Goal: Register for event/course

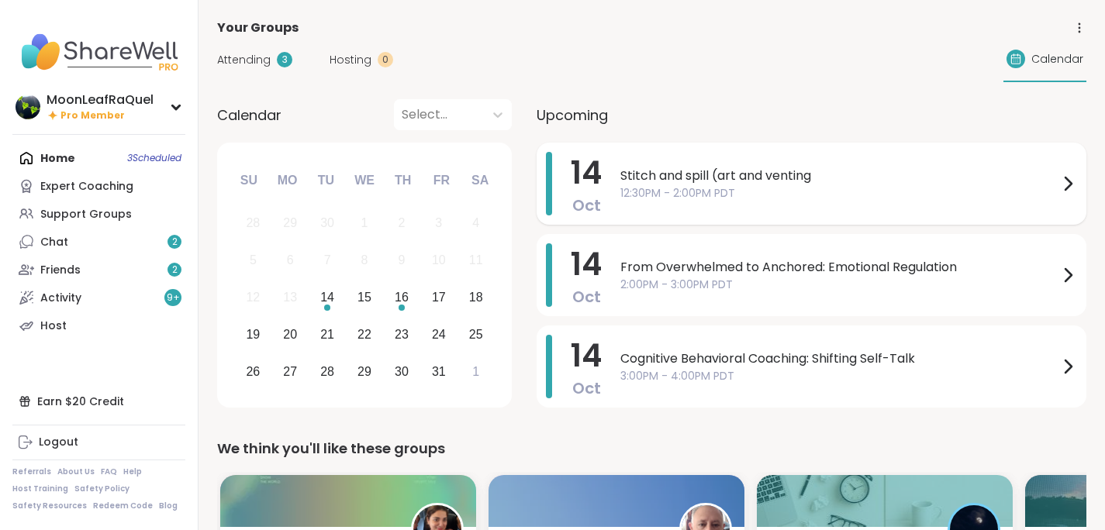
click at [795, 194] on span "12:30PM - 2:00PM PDT" at bounding box center [839, 193] width 438 height 16
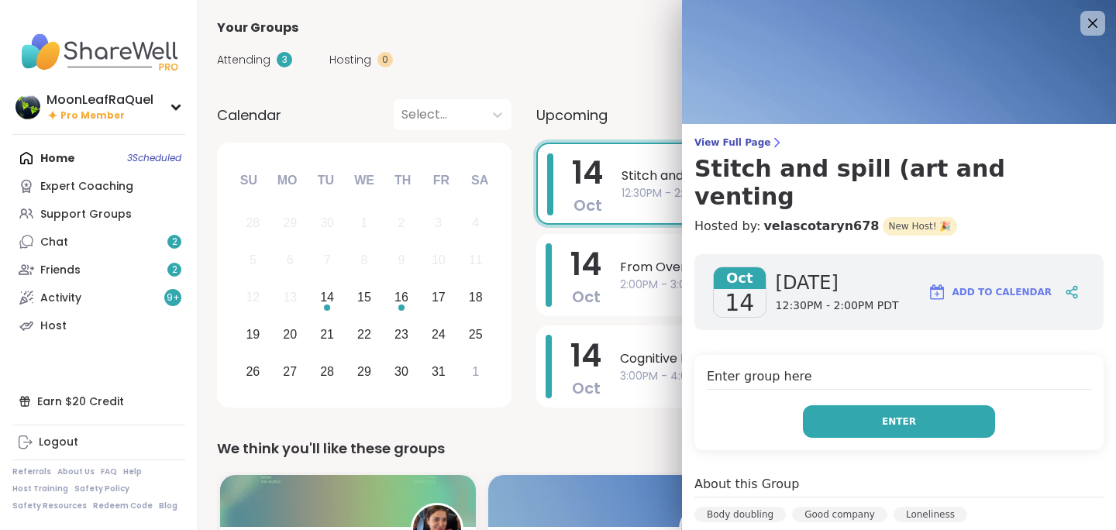
click at [880, 405] on button "Enter" at bounding box center [899, 421] width 192 height 33
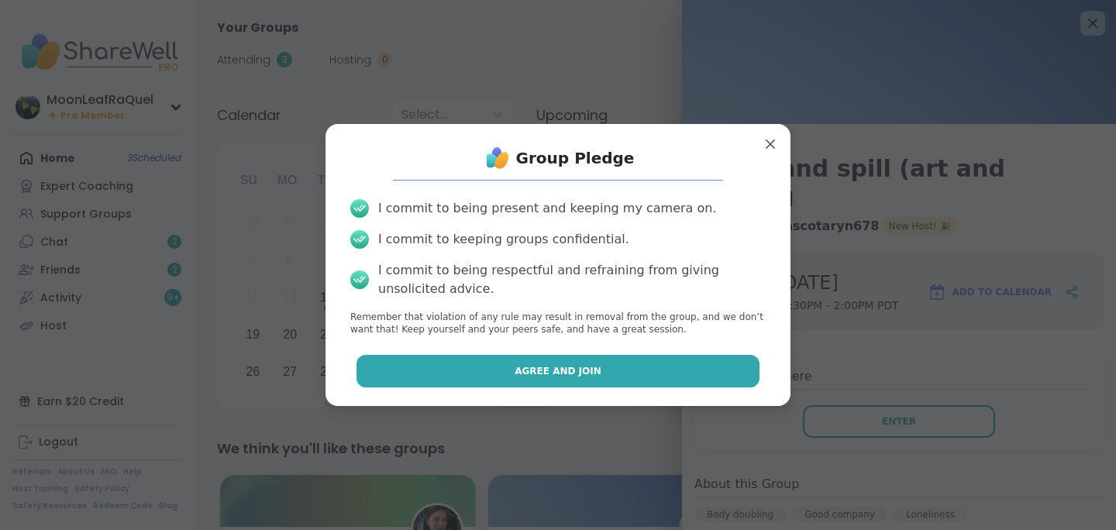
click at [695, 372] on button "Agree and Join" at bounding box center [559, 371] width 404 height 33
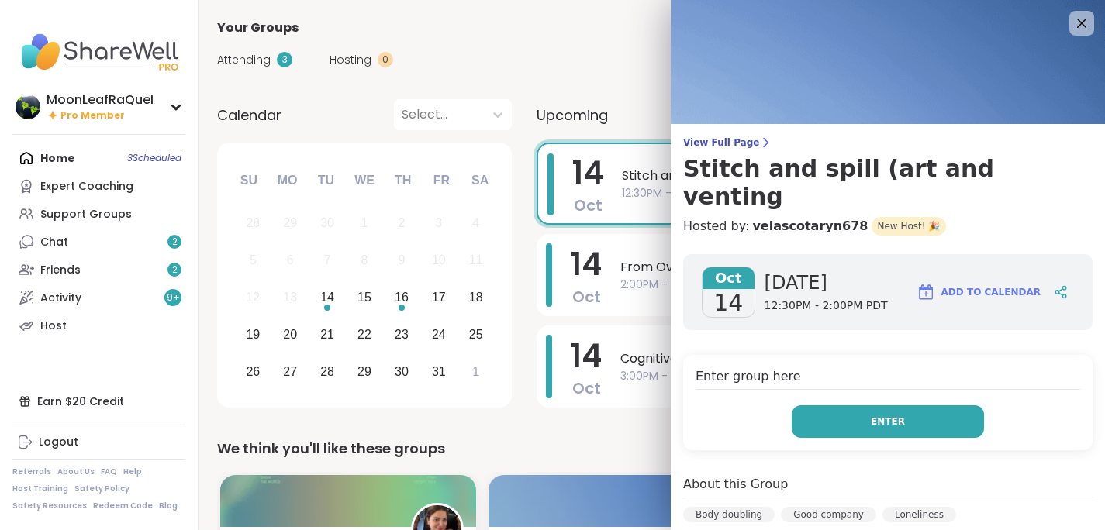
click at [932, 405] on button "Enter" at bounding box center [887, 421] width 192 height 33
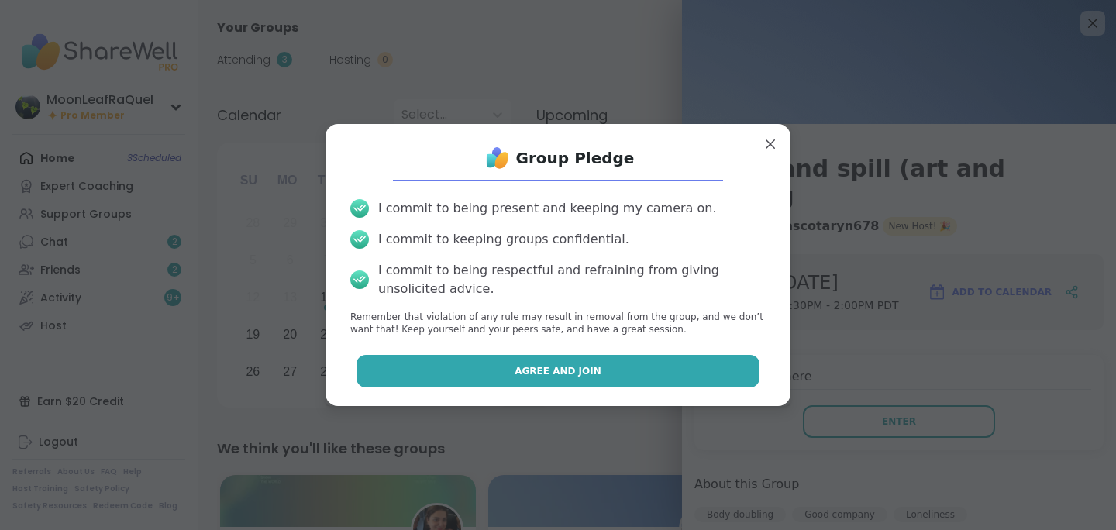
click at [649, 365] on button "Agree and Join" at bounding box center [559, 371] width 404 height 33
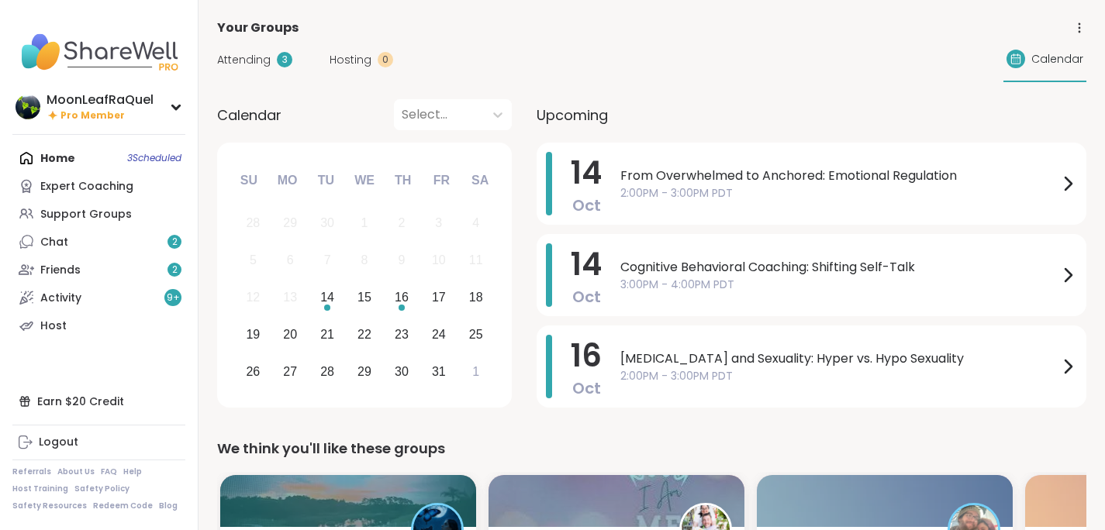
click at [271, 66] on div "Attending 3" at bounding box center [254, 60] width 75 height 16
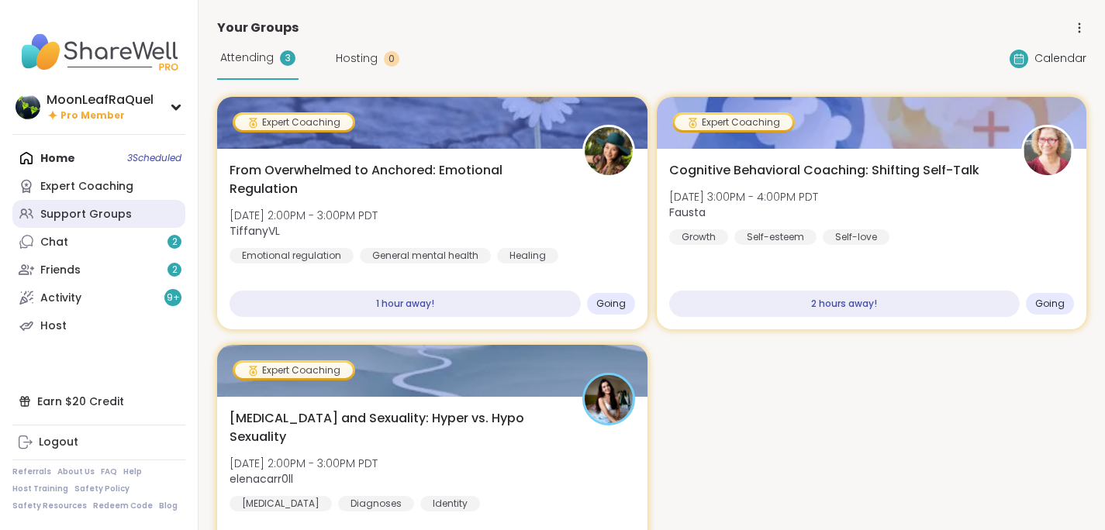
click at [96, 215] on div "Support Groups" at bounding box center [85, 215] width 91 height 16
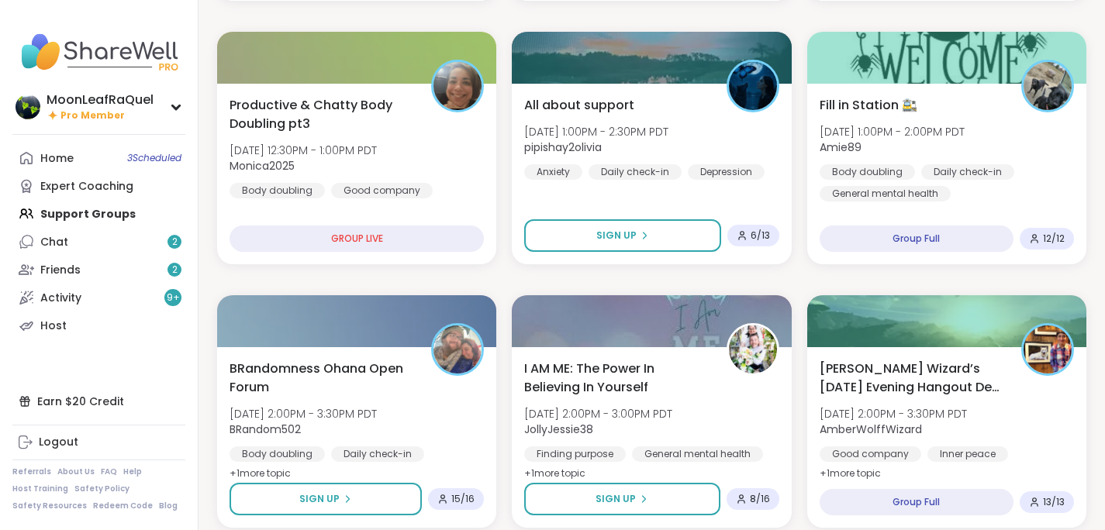
scroll to position [426, 0]
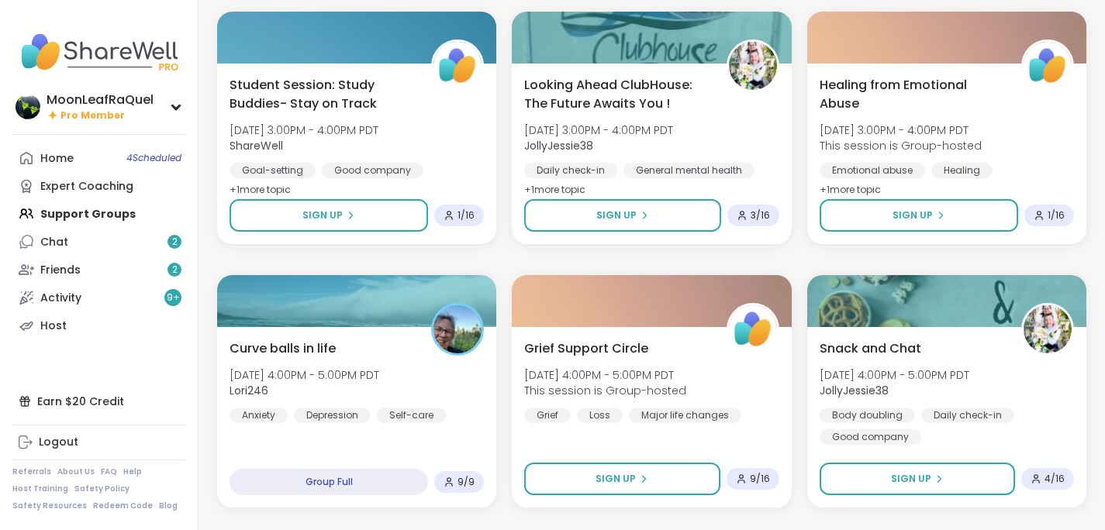
click at [94, 216] on div "Home 4 Scheduled Expert Coaching Support Groups Chat 2 Friends 2 Activity 9 + H…" at bounding box center [98, 241] width 173 height 195
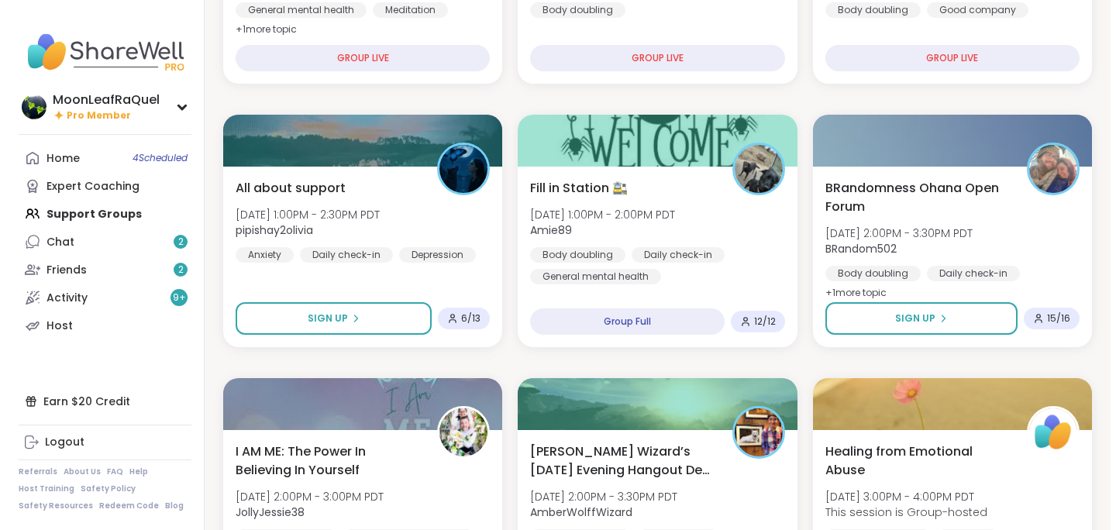
scroll to position [616, 0]
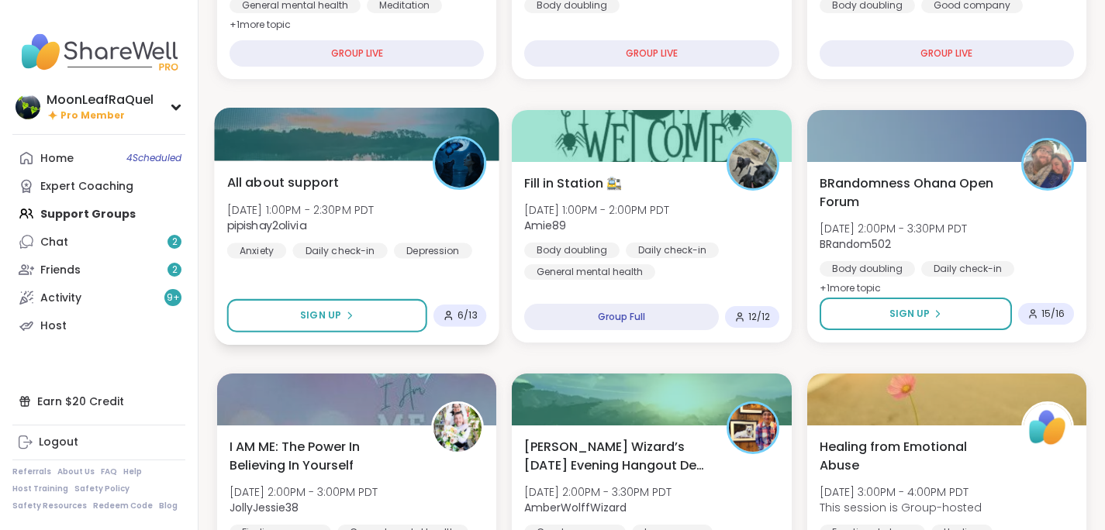
click at [374, 226] on span "pipishay2olivia" at bounding box center [300, 226] width 147 height 16
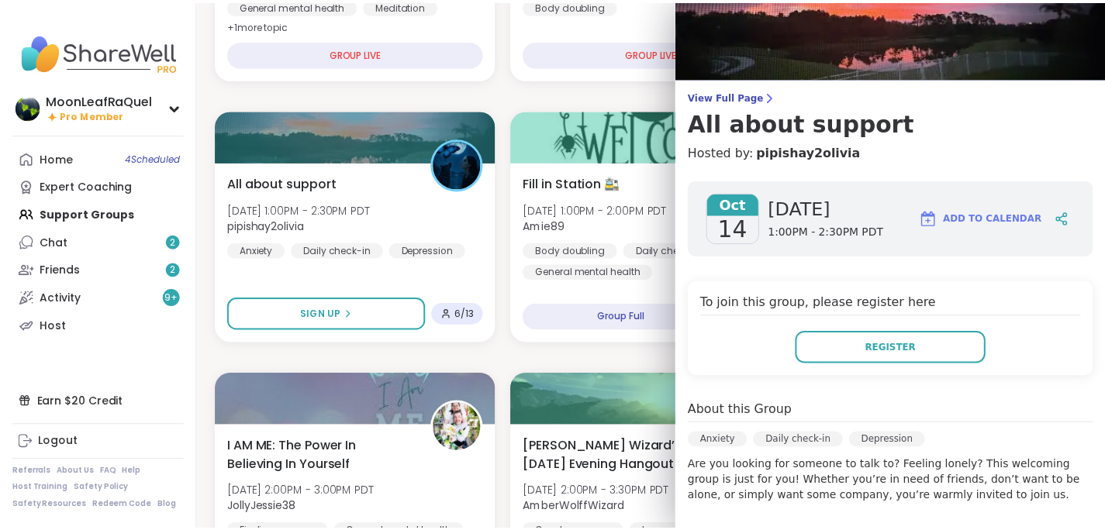
scroll to position [47, 0]
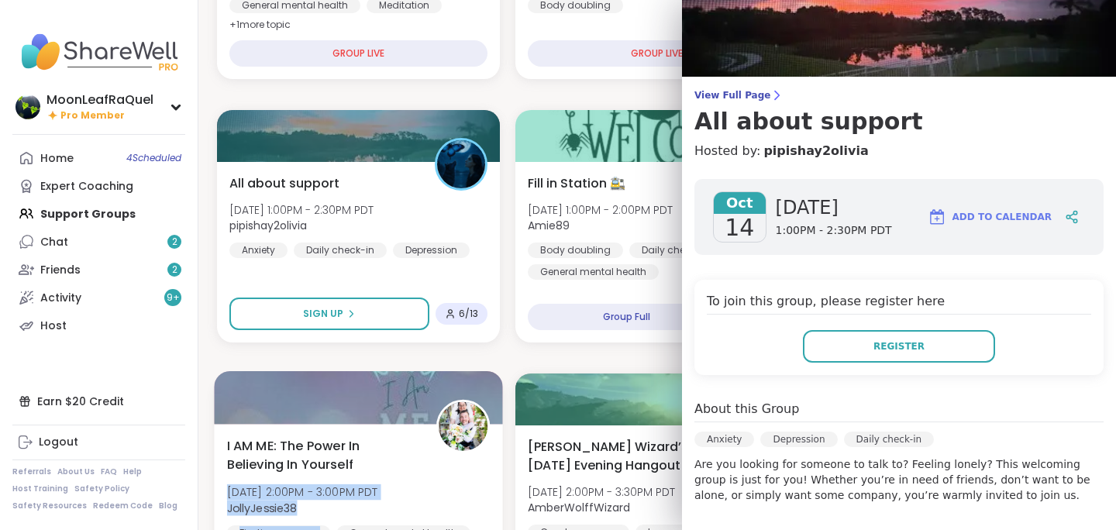
click at [433, 496] on div "I AM ME: The Power In Believing In Yourself [DATE] 2:00PM - 3:00PM PDT JollyJes…" at bounding box center [359, 499] width 264 height 126
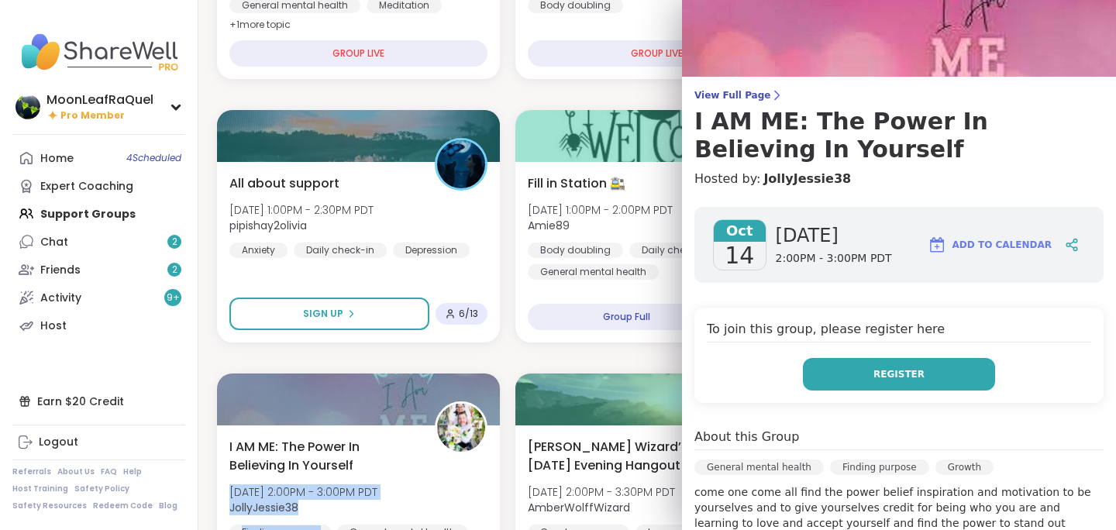
click at [819, 378] on button "Register" at bounding box center [899, 374] width 192 height 33
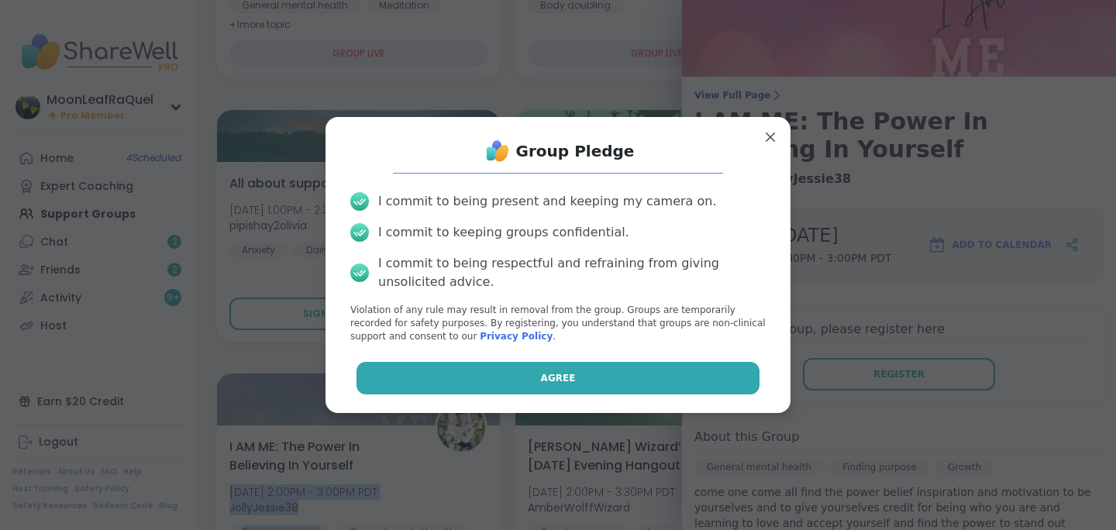
click at [553, 383] on span "Agree" at bounding box center [558, 378] width 35 height 14
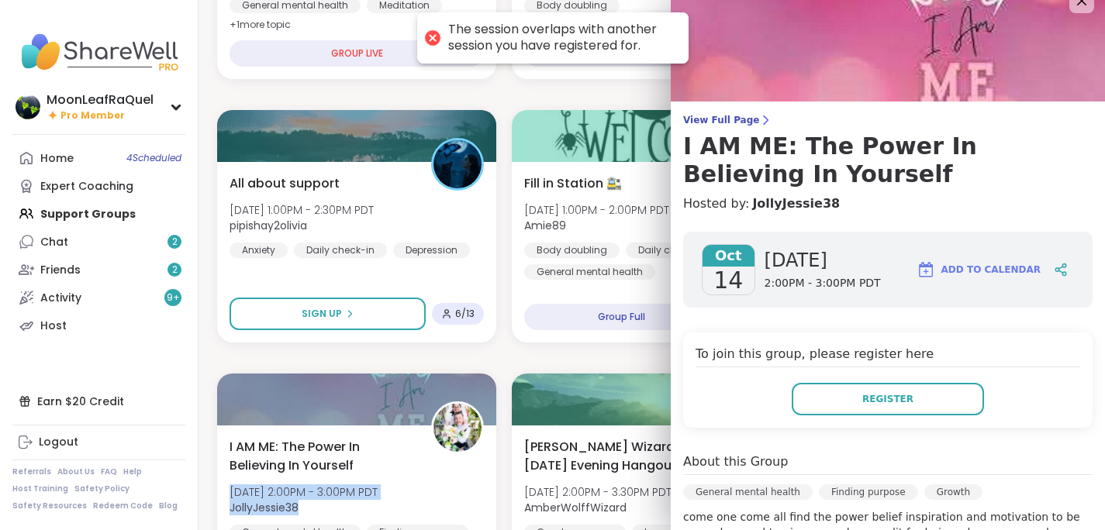
scroll to position [0, 0]
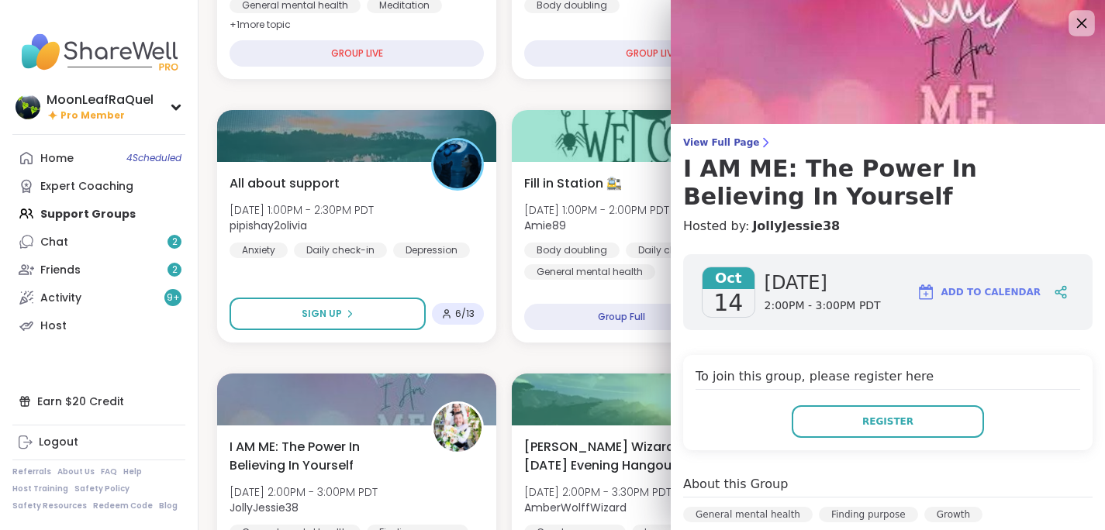
click at [1071, 22] on icon at bounding box center [1080, 22] width 19 height 19
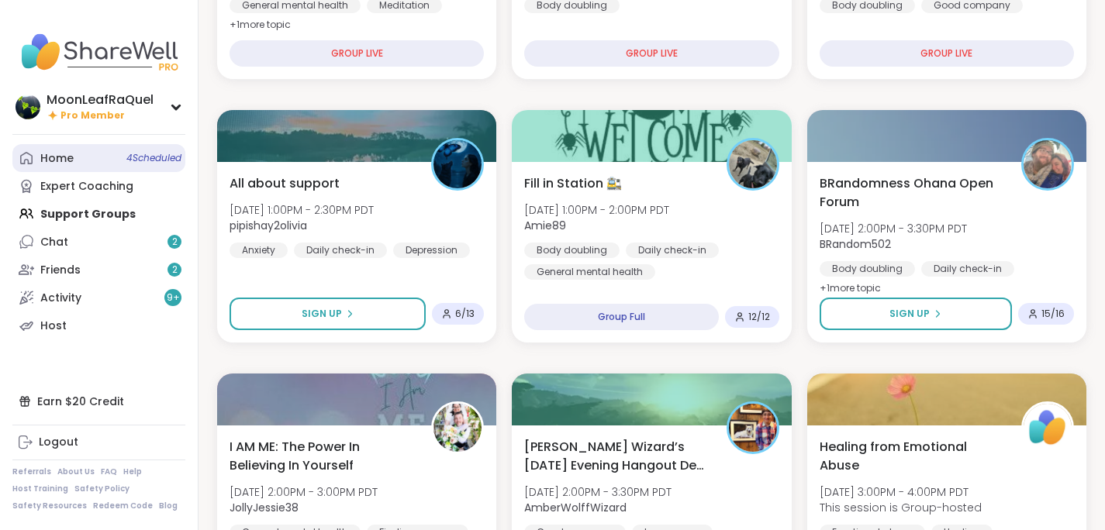
click at [88, 161] on link "Home 4 Scheduled" at bounding box center [98, 158] width 173 height 28
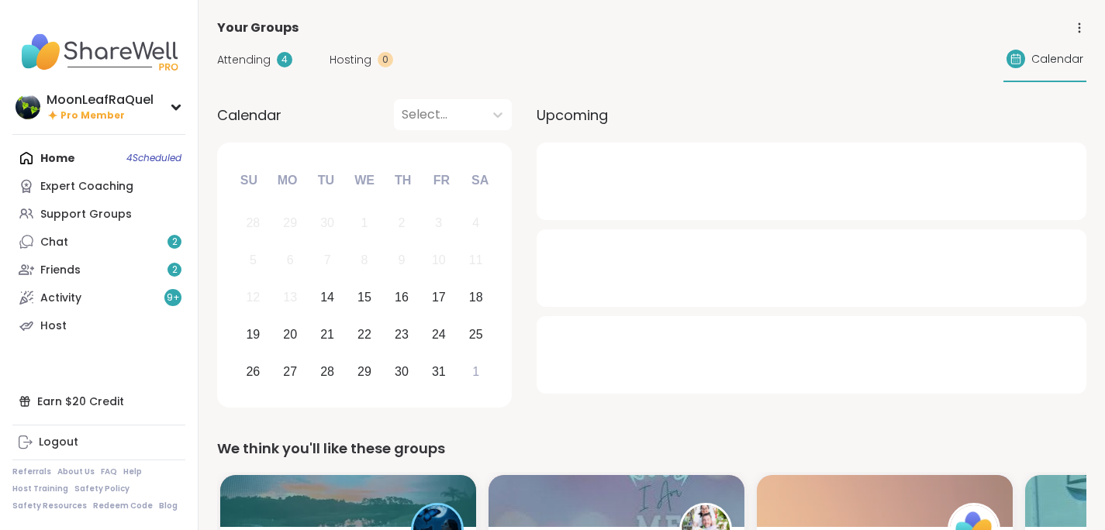
click at [250, 55] on span "Attending" at bounding box center [243, 60] width 53 height 16
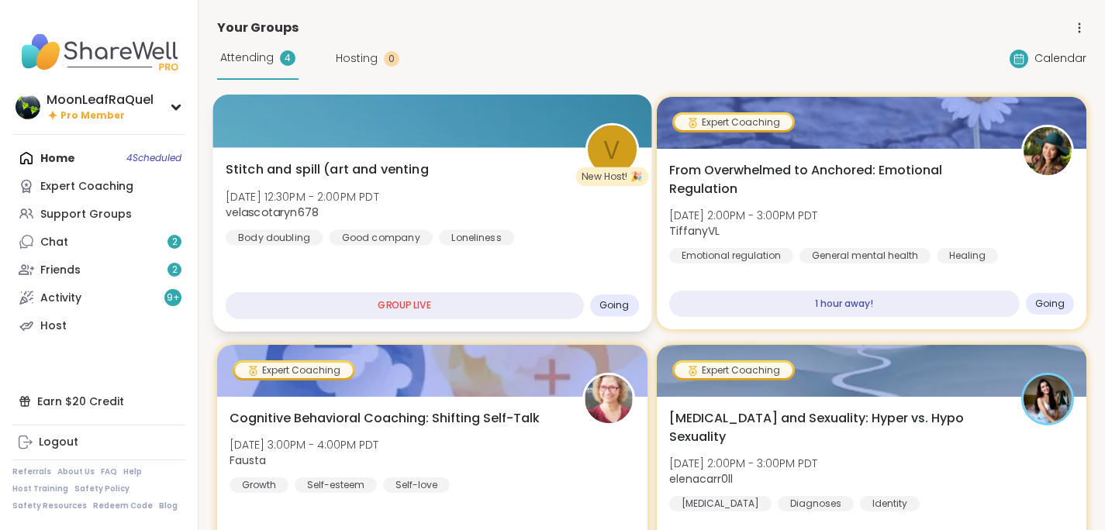
click at [446, 238] on div "Loneliness" at bounding box center [476, 237] width 75 height 16
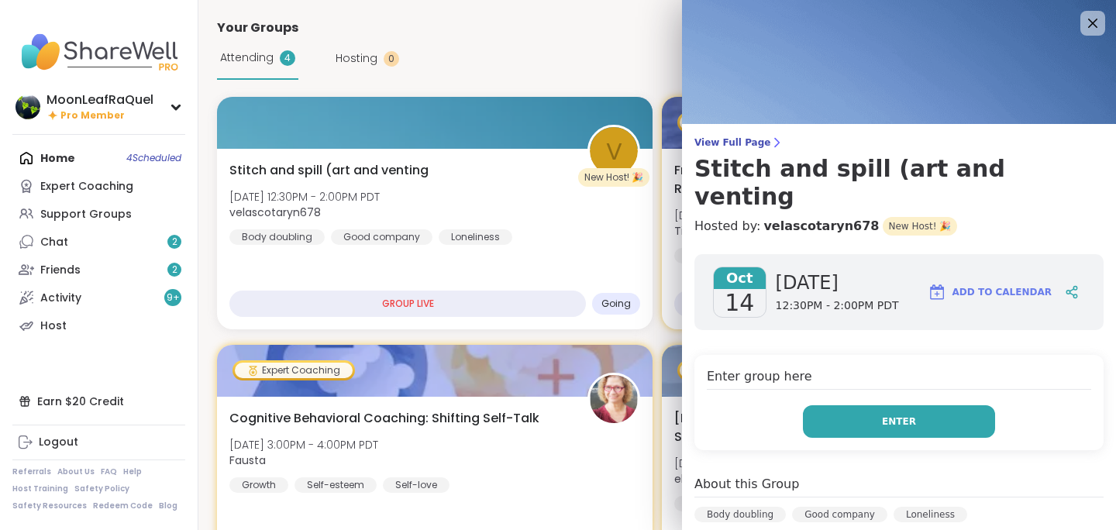
click at [891, 415] on span "Enter" at bounding box center [899, 422] width 34 height 14
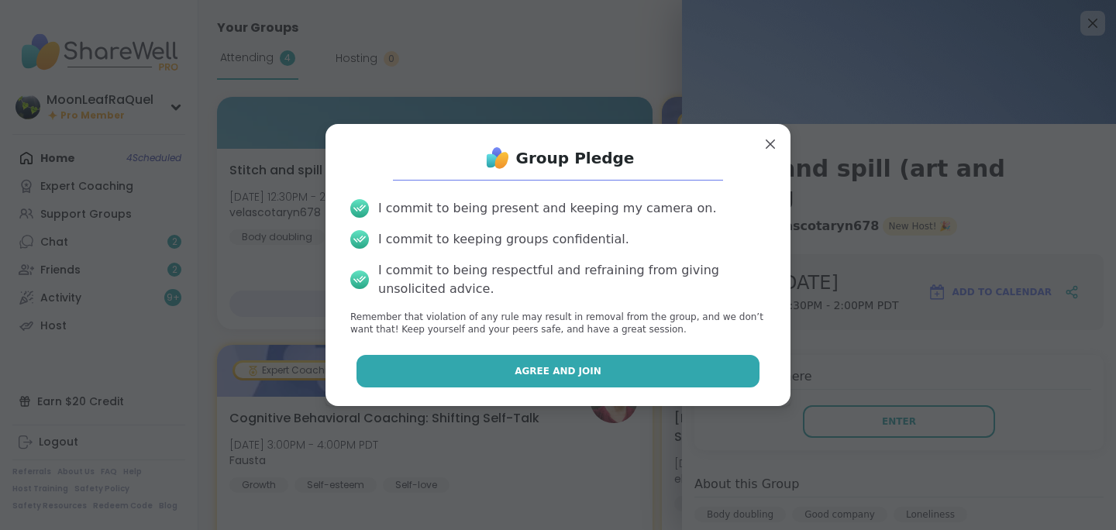
click at [670, 385] on button "Agree and Join" at bounding box center [559, 371] width 404 height 33
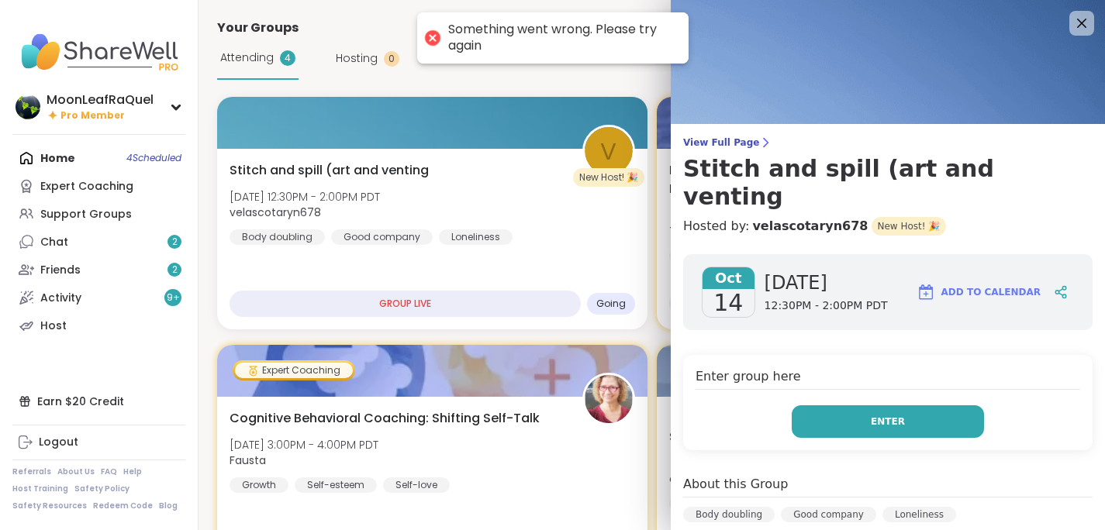
click at [863, 405] on button "Enter" at bounding box center [887, 421] width 192 height 33
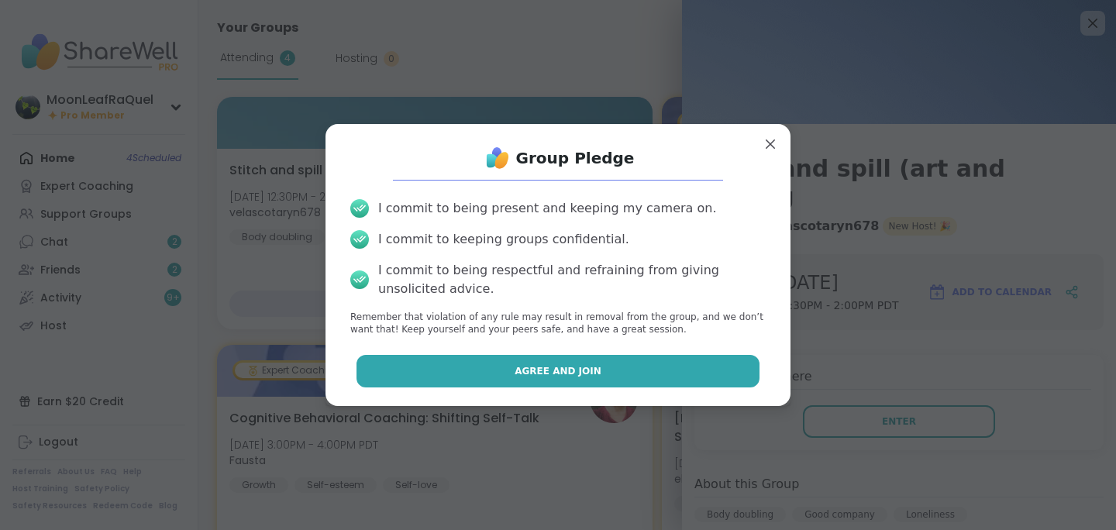
click at [567, 364] on span "Agree and Join" at bounding box center [558, 371] width 87 height 14
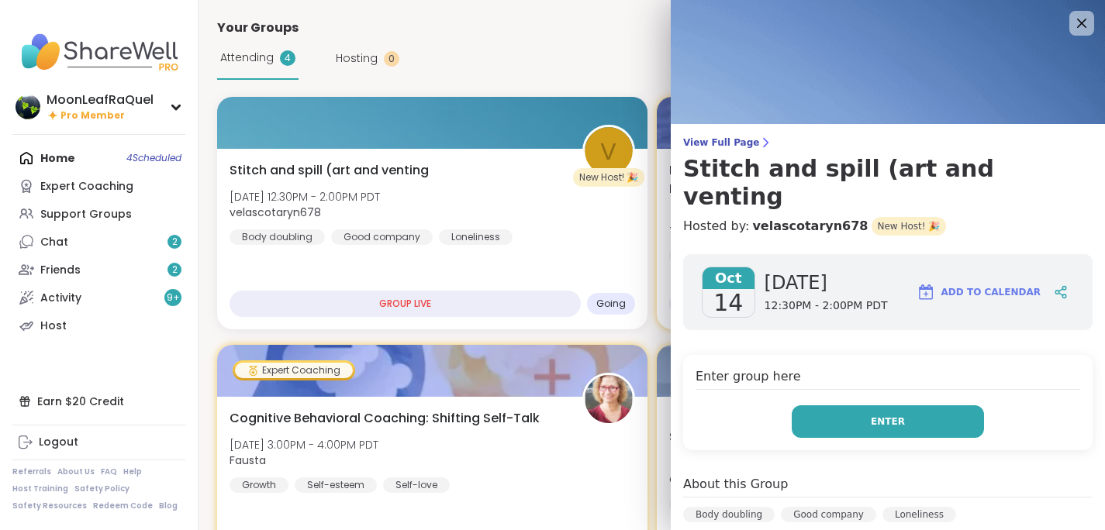
click at [880, 415] on span "Enter" at bounding box center [888, 422] width 34 height 14
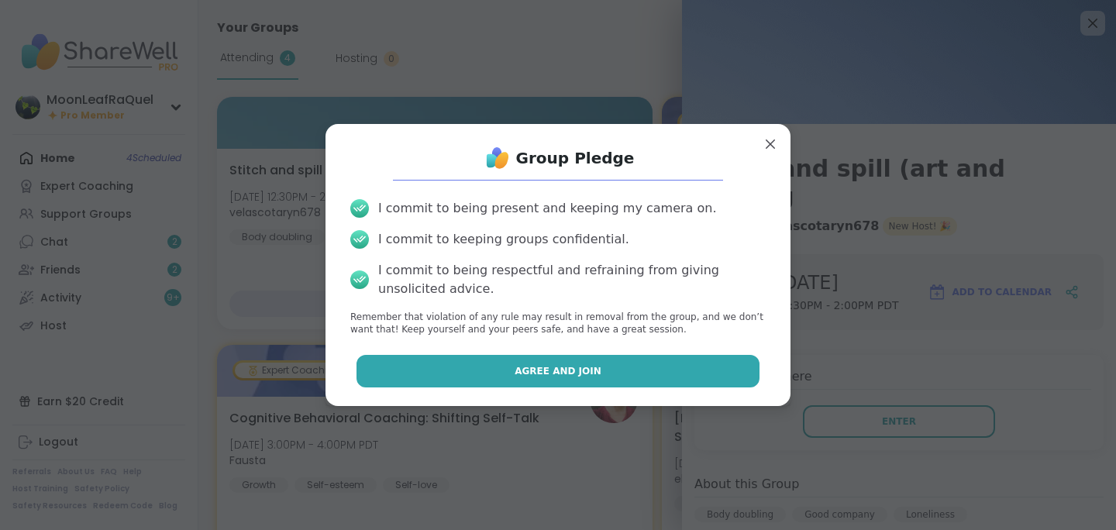
click at [510, 381] on button "Agree and Join" at bounding box center [559, 371] width 404 height 33
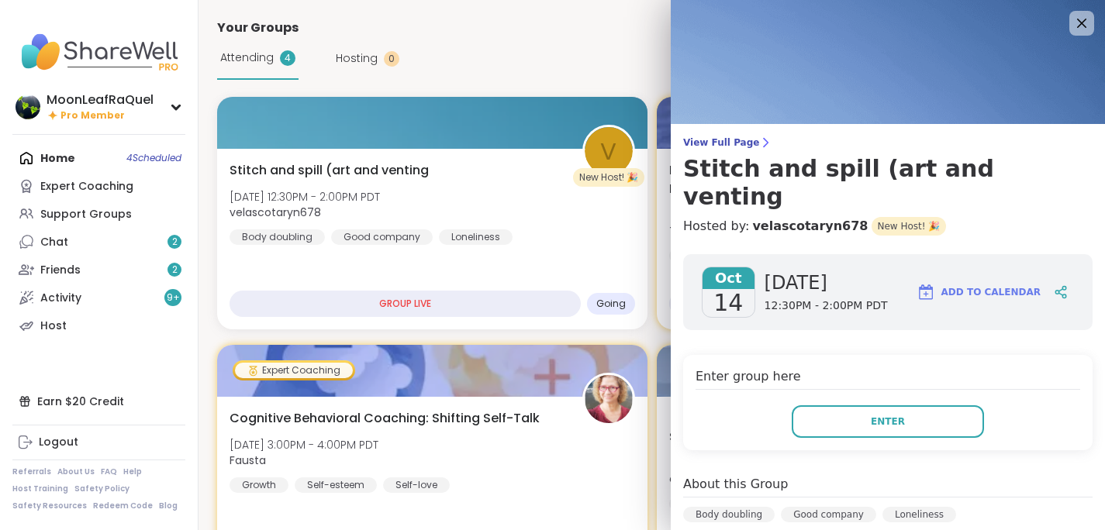
click at [766, 298] on span "12:30PM - 2:00PM PDT" at bounding box center [825, 306] width 123 height 16
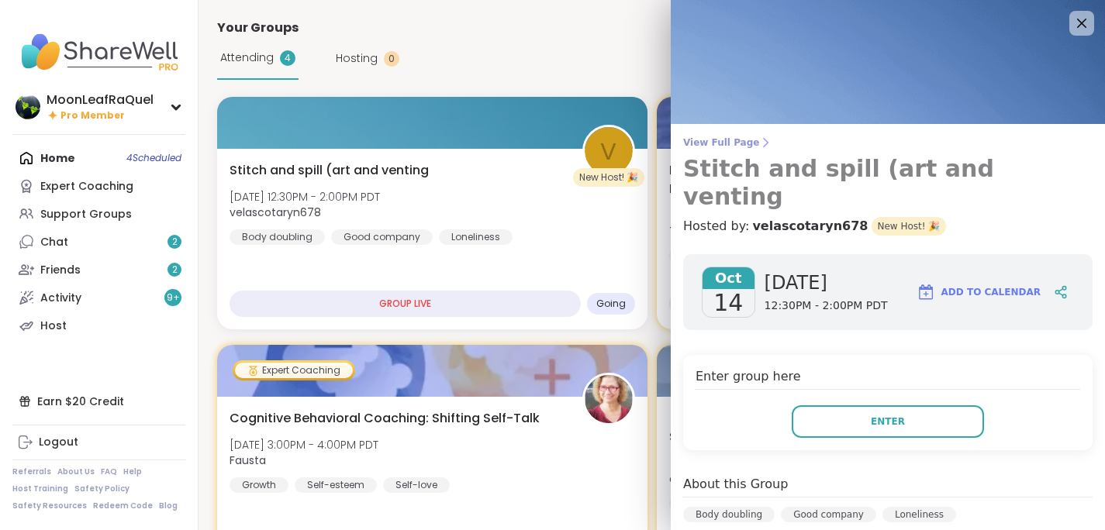
click at [715, 141] on span "View Full Page" at bounding box center [887, 142] width 409 height 12
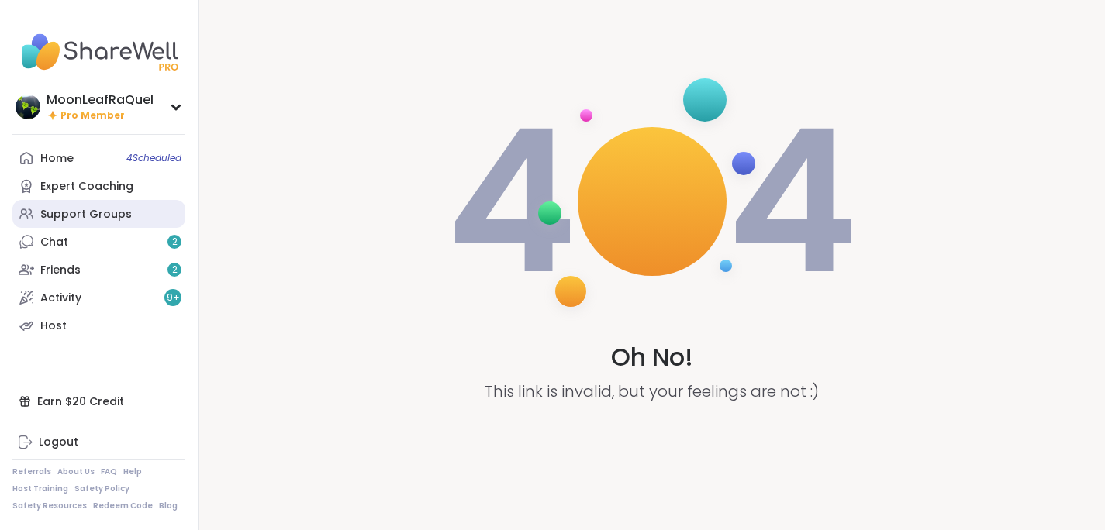
click at [114, 220] on div "Support Groups" at bounding box center [85, 215] width 91 height 16
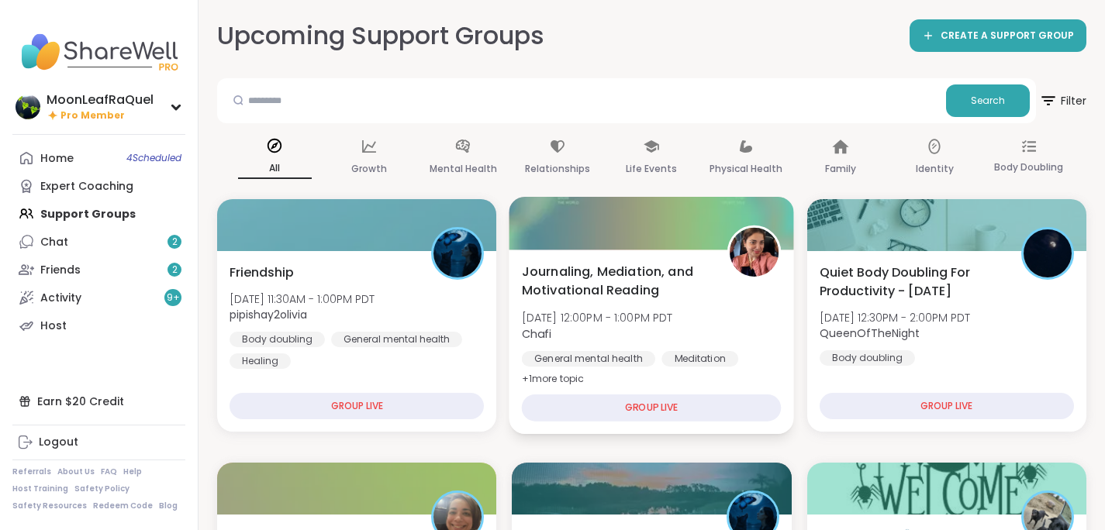
click at [731, 317] on div "Journaling, Mediation, and Motivational Reading [DATE] 12:00PM - 1:00PM PDT Cha…" at bounding box center [652, 325] width 260 height 126
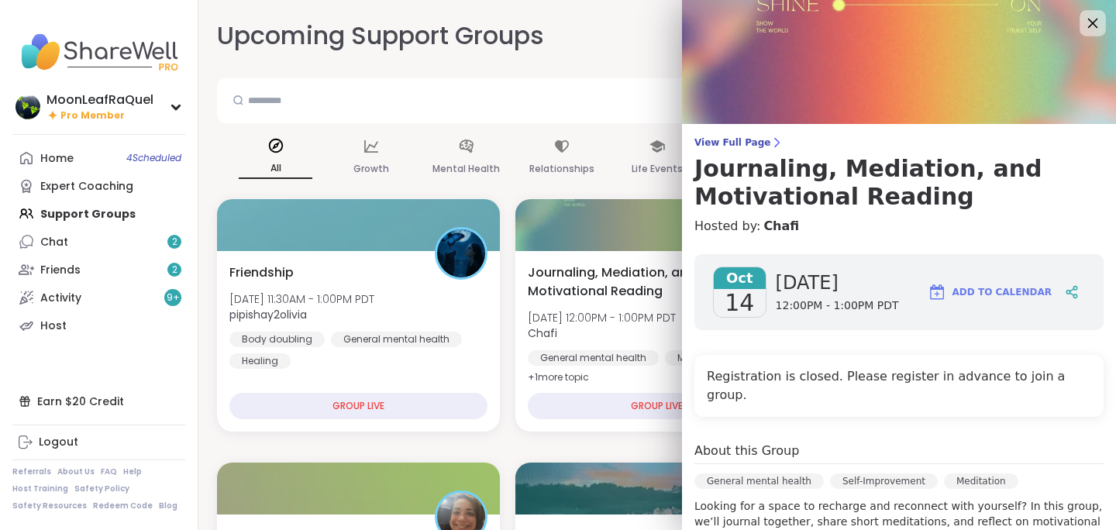
click at [1083, 26] on icon at bounding box center [1092, 22] width 19 height 19
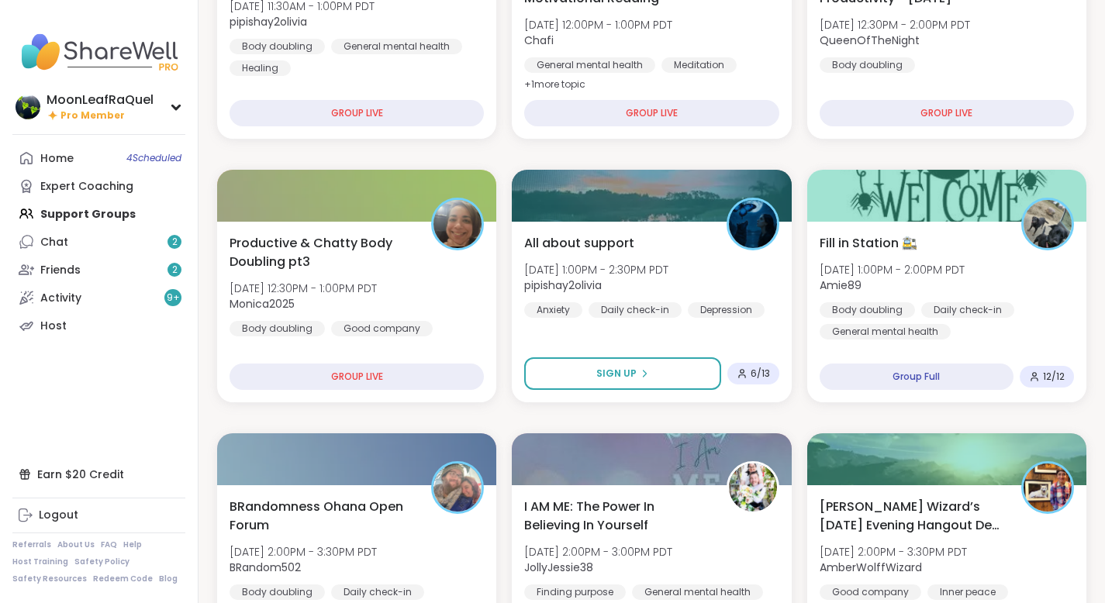
scroll to position [301, 0]
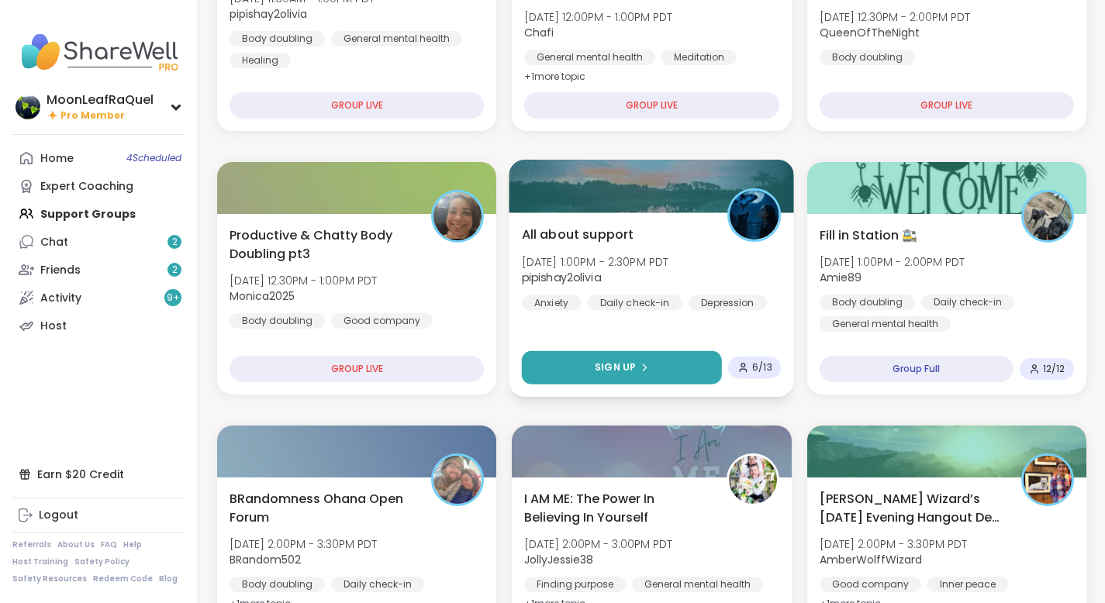
click at [675, 364] on button "Sign Up" at bounding box center [622, 367] width 200 height 33
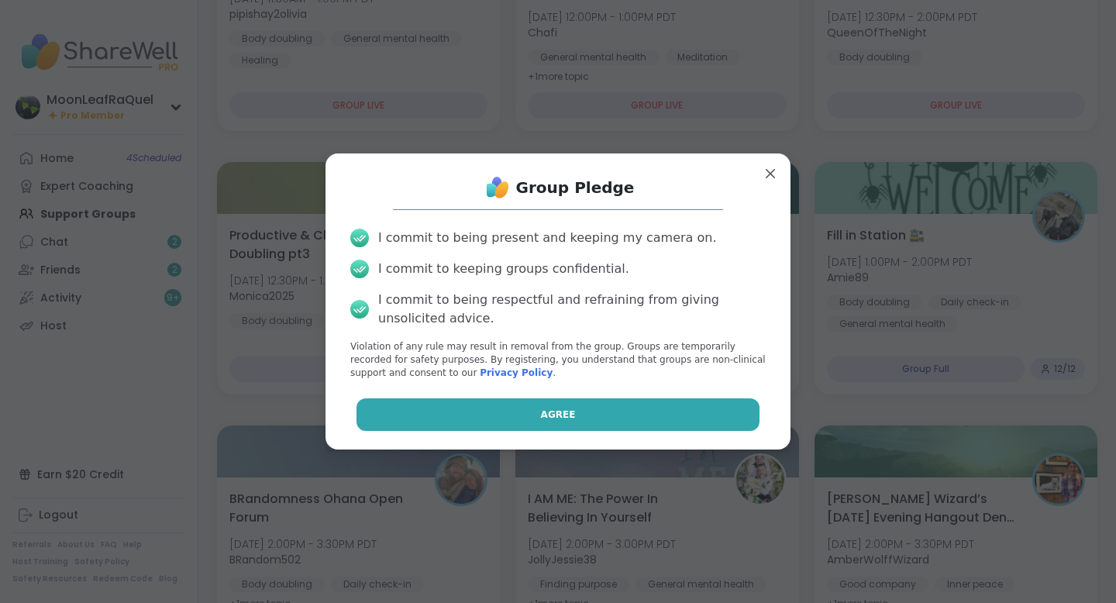
click at [674, 405] on button "Agree" at bounding box center [559, 414] width 404 height 33
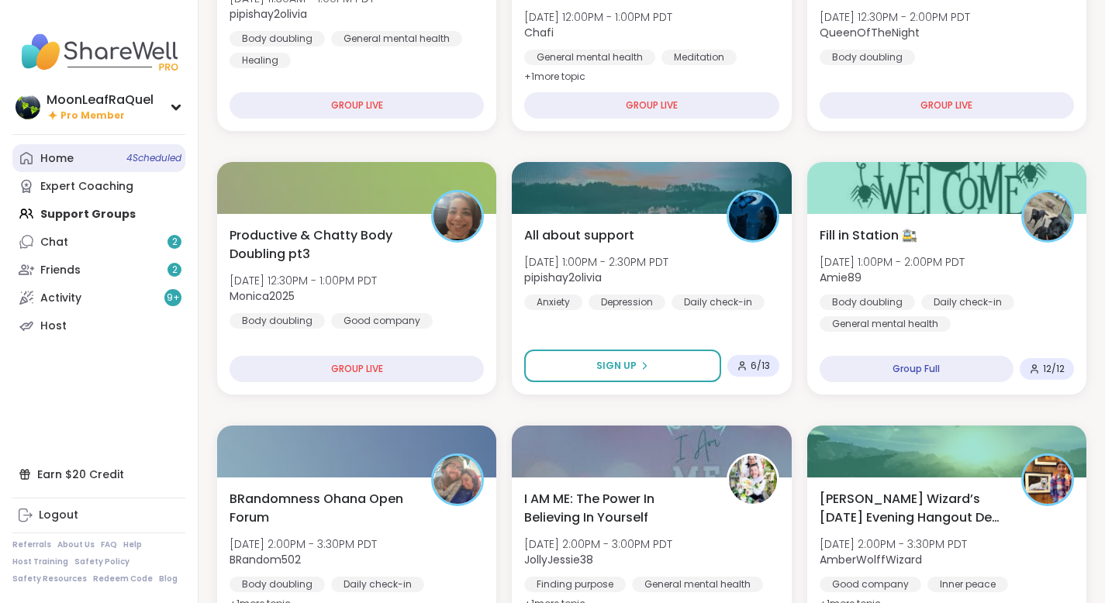
click at [111, 155] on link "Home 4 Scheduled" at bounding box center [98, 158] width 173 height 28
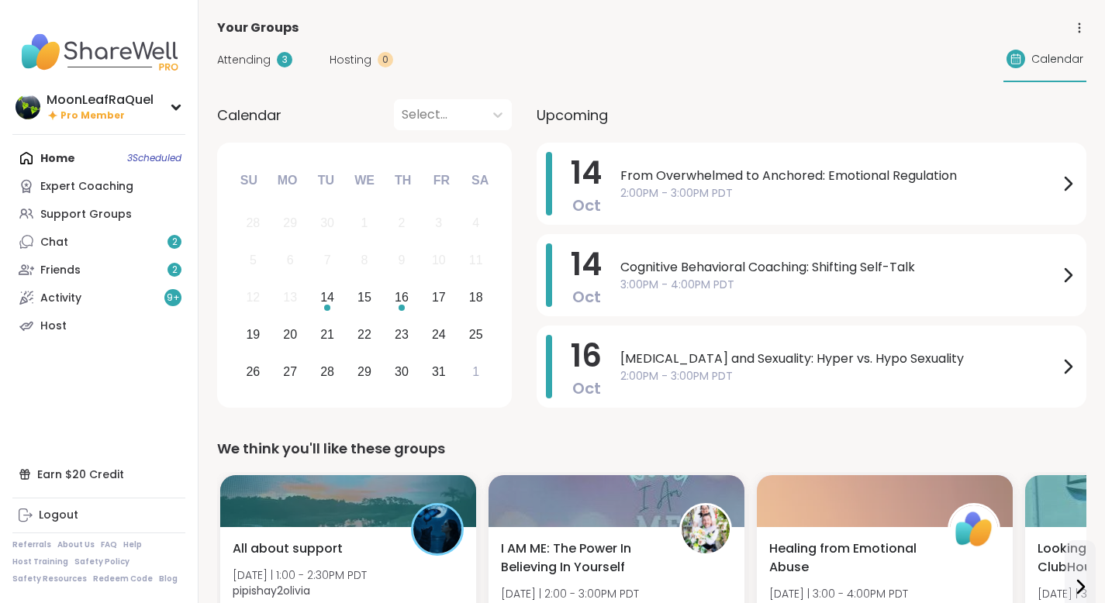
click at [256, 53] on span "Attending" at bounding box center [243, 60] width 53 height 16
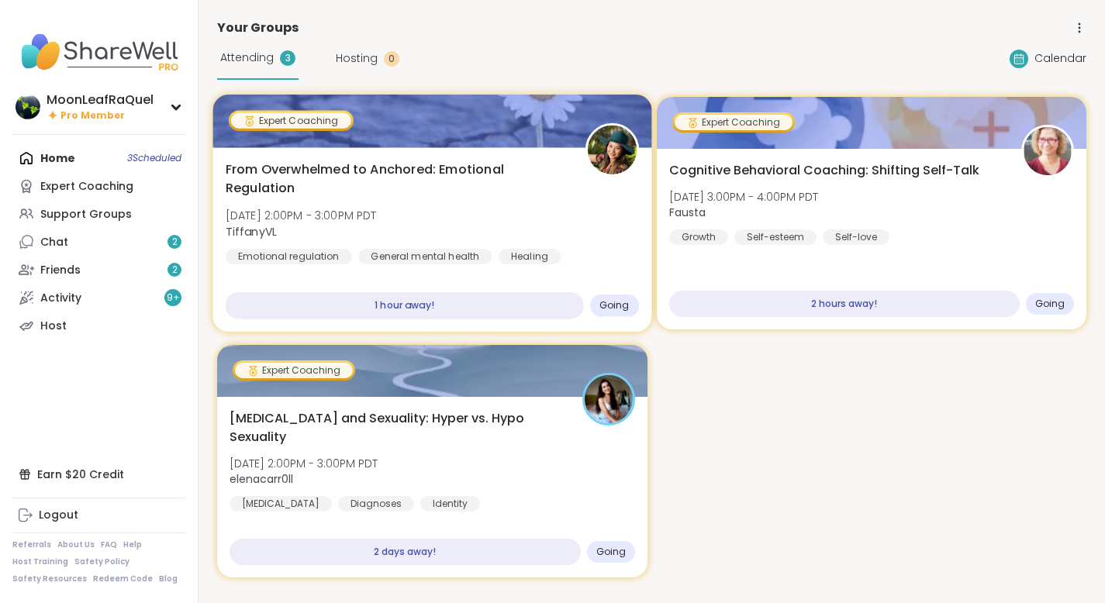
click at [551, 210] on div "From Overwhelmed to Anchored: Emotional Regulation [DATE] 2:00PM - 3:00PM PDT T…" at bounding box center [432, 212] width 413 height 105
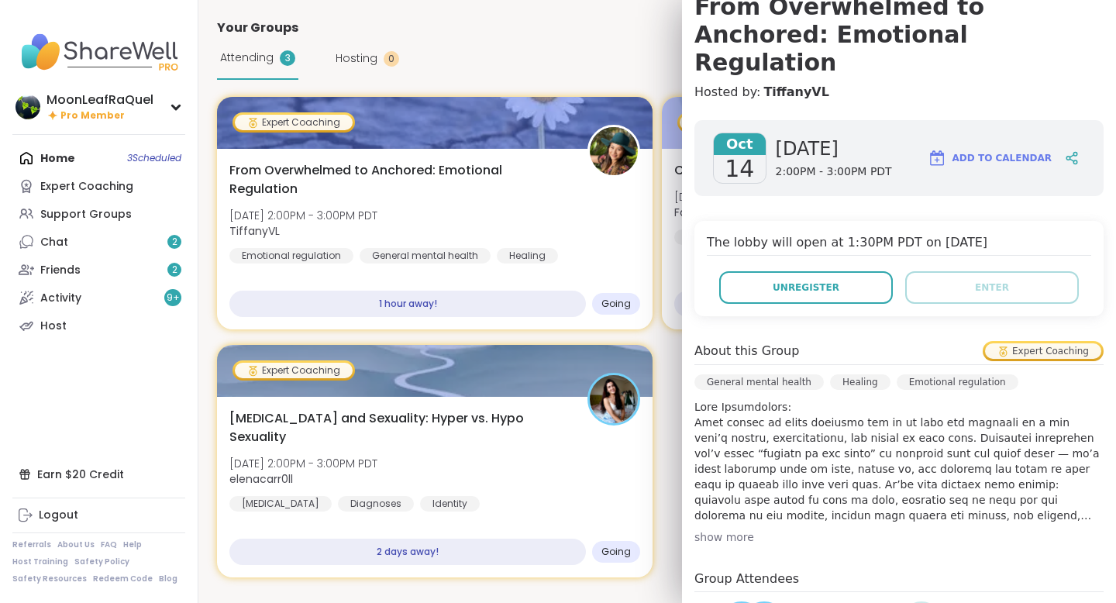
scroll to position [164, 0]
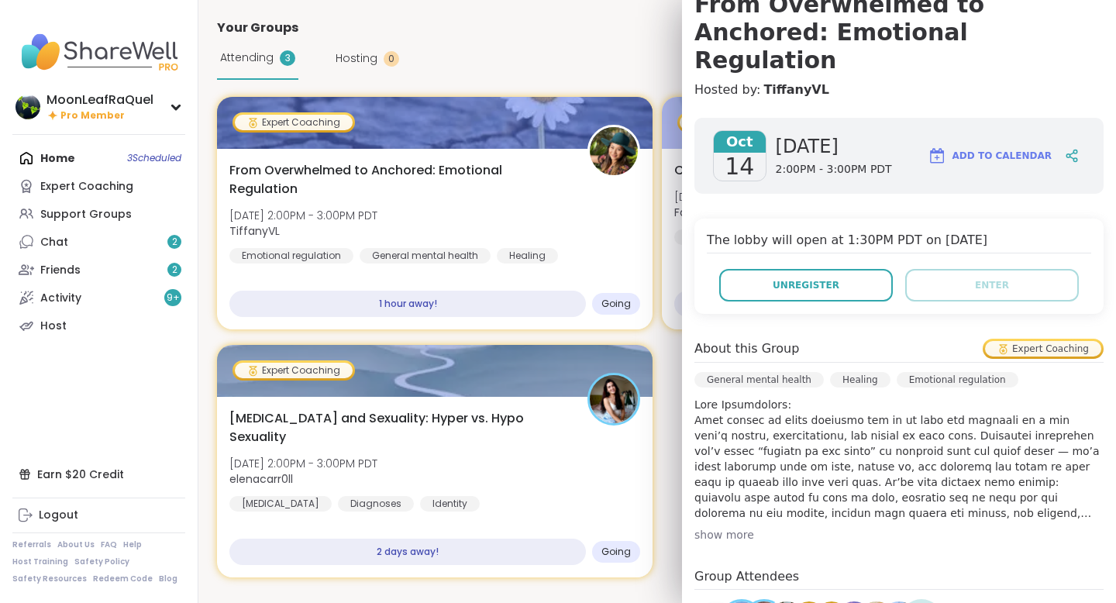
click at [722, 515] on div "[DATE] [DATE] 2:00PM - 3:00PM PDT Add to Calendar The lobby will open at 1:30PM…" at bounding box center [899, 471] width 434 height 733
click at [722, 527] on div "show more" at bounding box center [899, 535] width 409 height 16
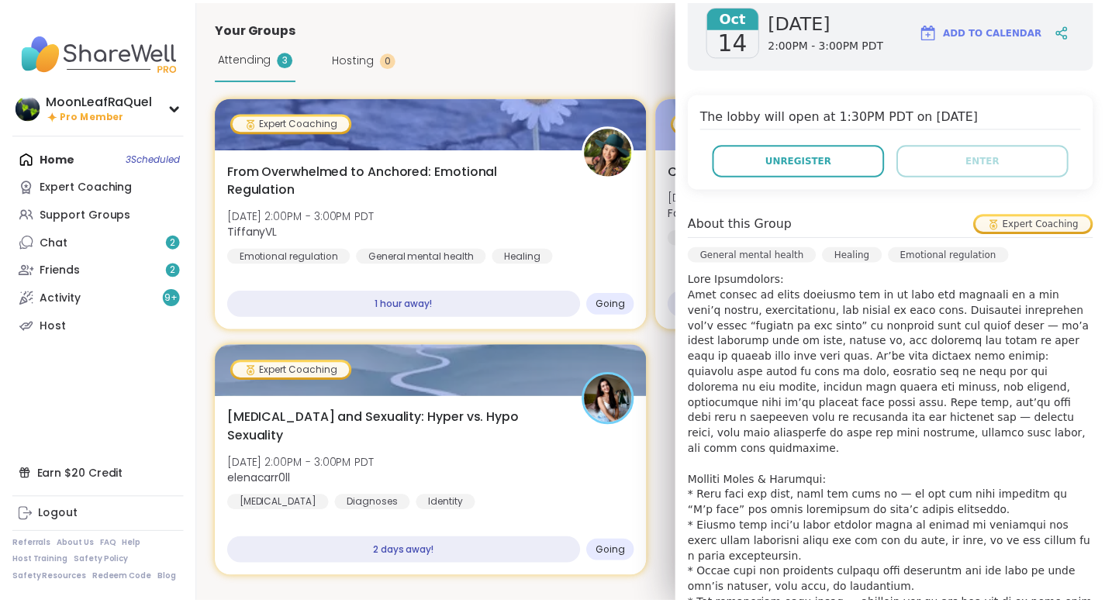
scroll to position [0, 0]
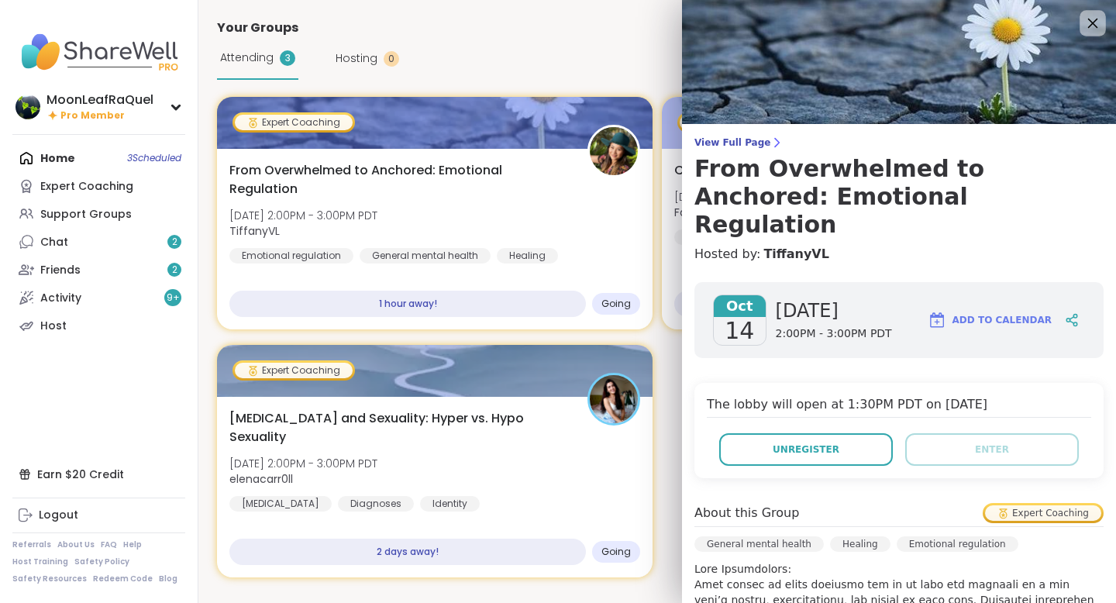
click at [1083, 22] on icon at bounding box center [1092, 22] width 19 height 19
